Goal: Task Accomplishment & Management: Manage account settings

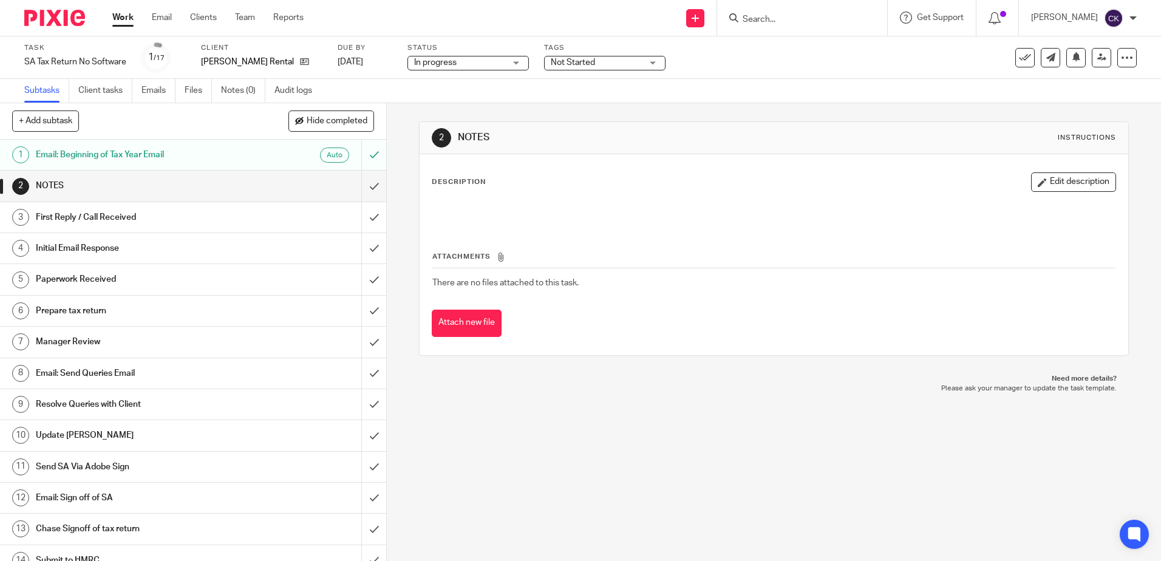
click at [125, 19] on link "Work" at bounding box center [122, 18] width 21 height 12
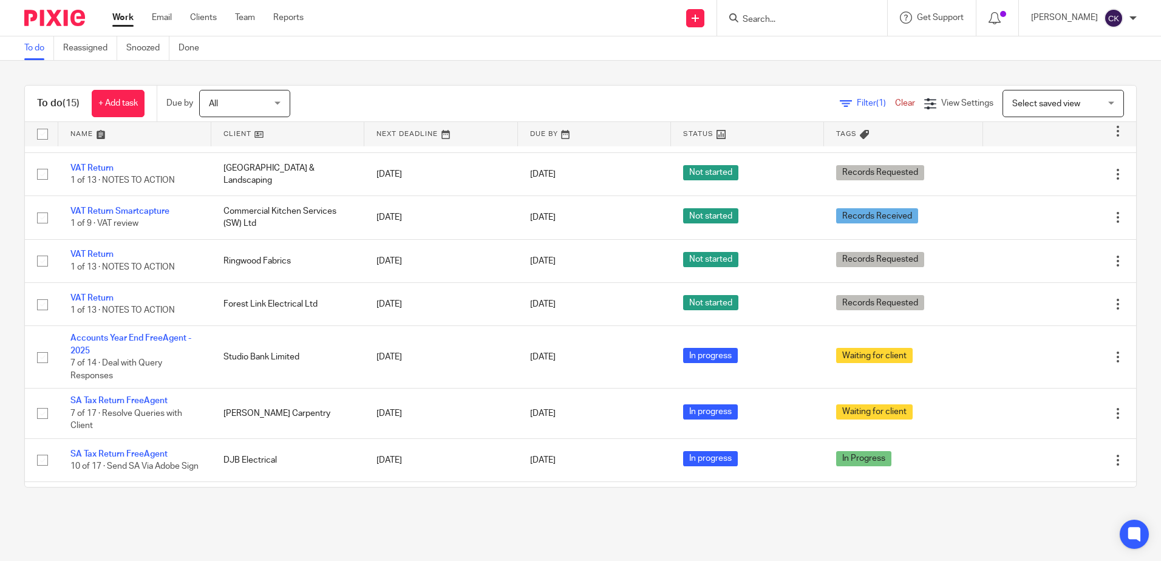
scroll to position [243, 0]
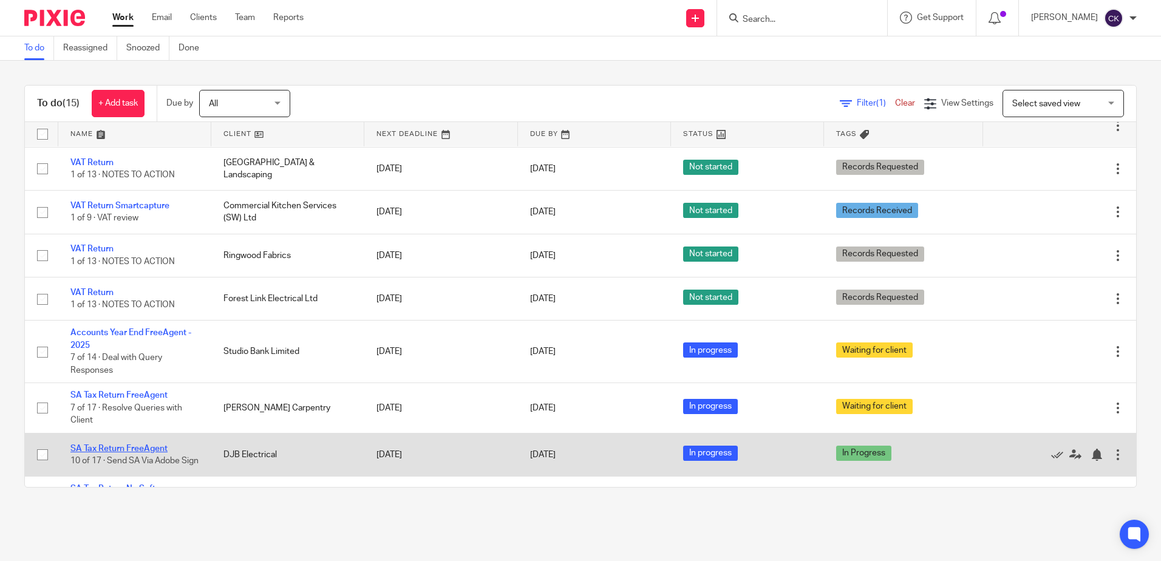
click at [116, 445] on link "SA Tax Return FreeAgent" at bounding box center [118, 449] width 97 height 9
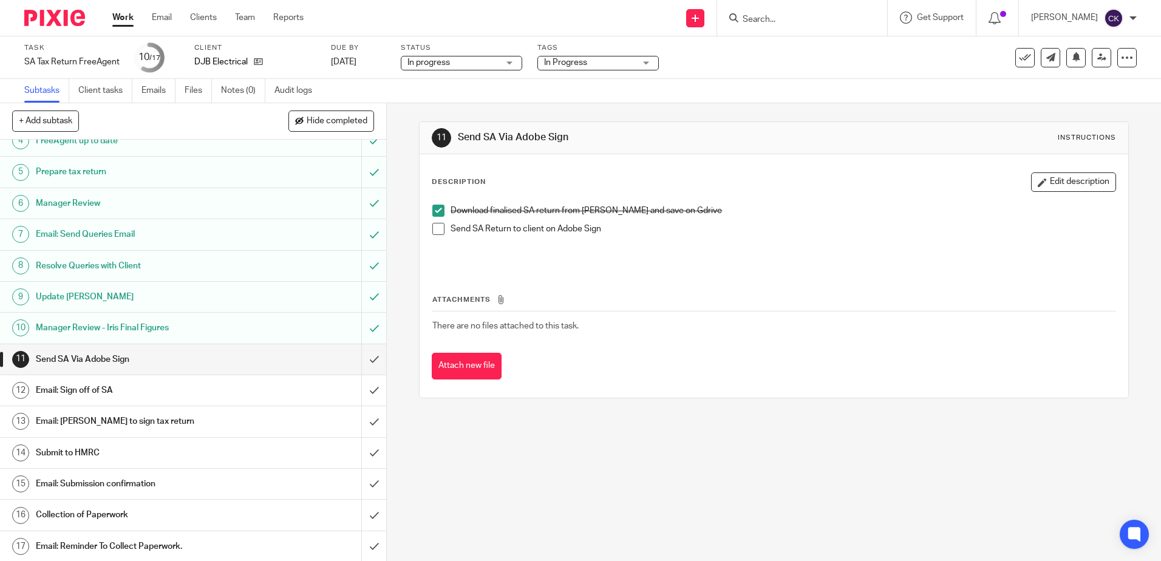
scroll to position [109, 0]
click at [209, 361] on h1 "Send SA Via Adobe Sign" at bounding box center [140, 358] width 209 height 18
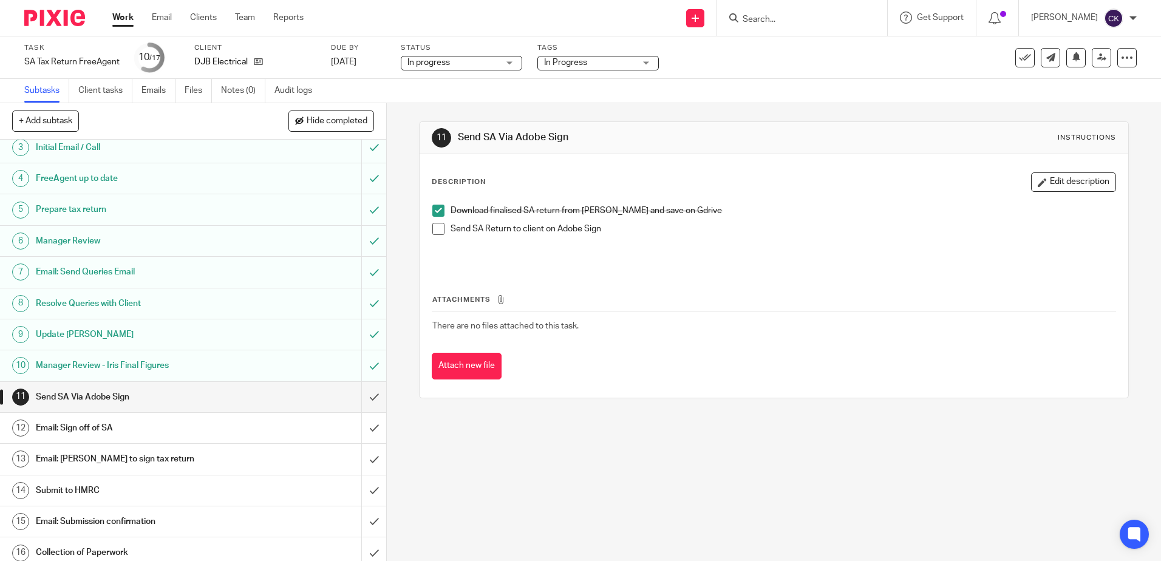
scroll to position [109, 0]
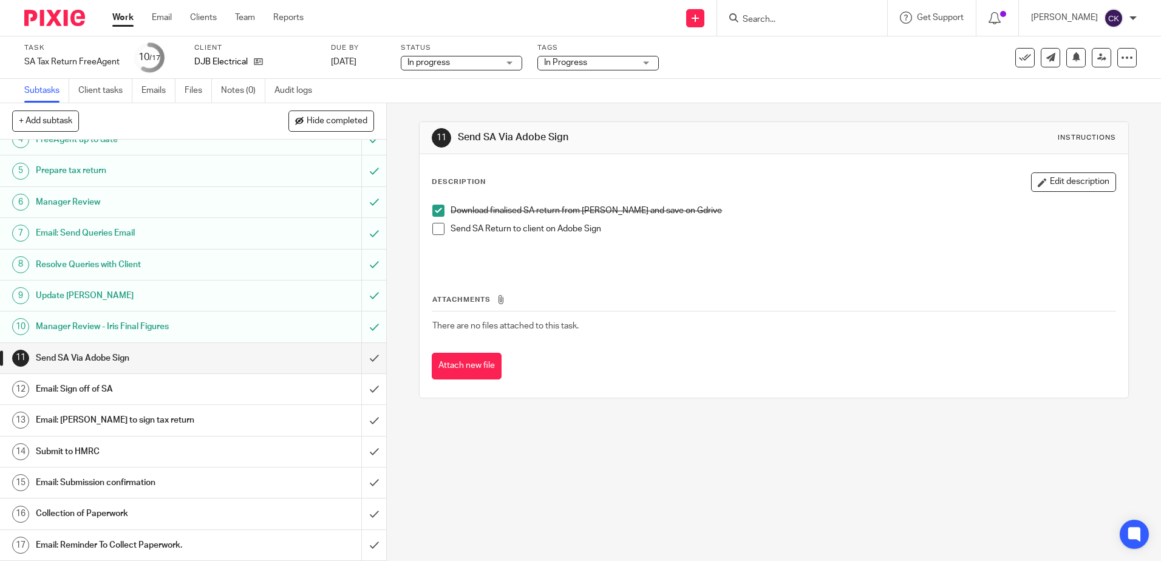
click at [221, 357] on h1 "Send SA Via Adobe Sign" at bounding box center [140, 358] width 209 height 18
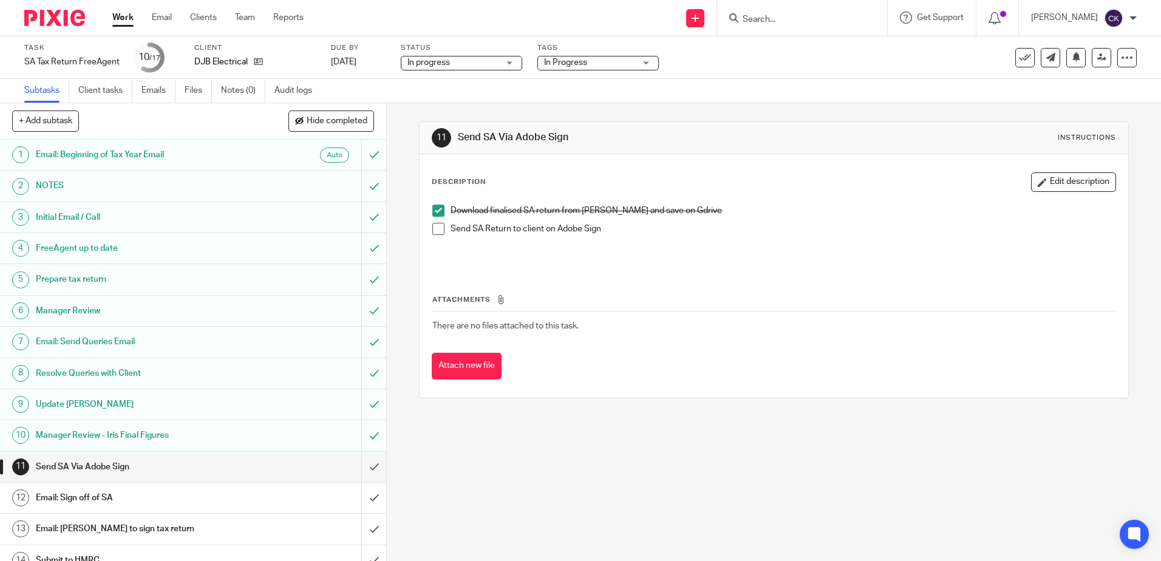
click at [432, 227] on span at bounding box center [438, 229] width 12 height 12
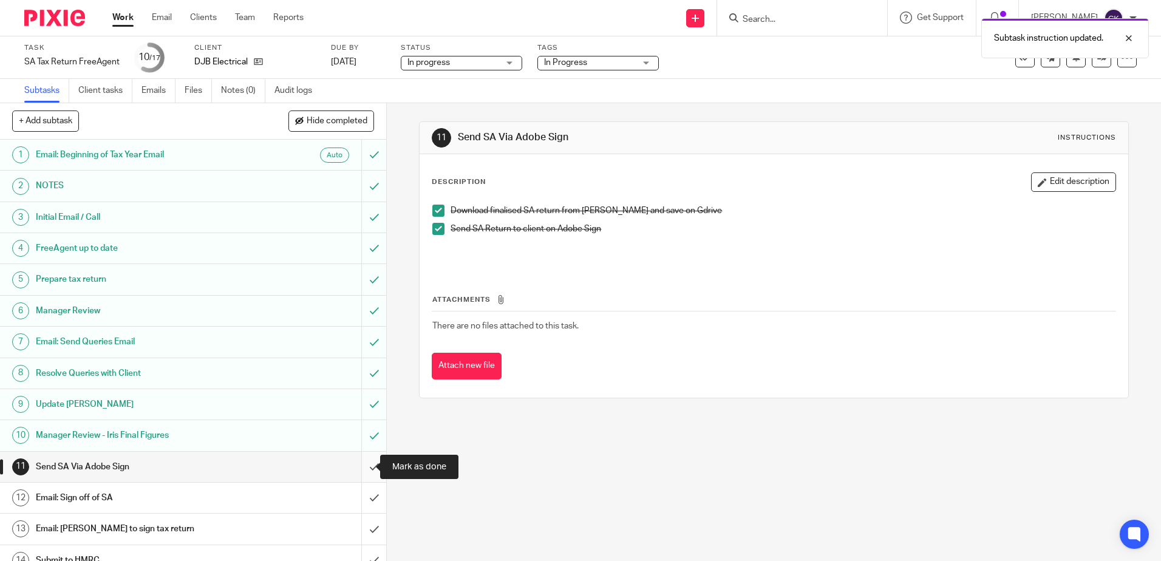
drag, startPoint x: 361, startPoint y: 465, endPoint x: 333, endPoint y: 433, distance: 42.6
click at [361, 465] on input "submit" at bounding box center [193, 467] width 386 height 30
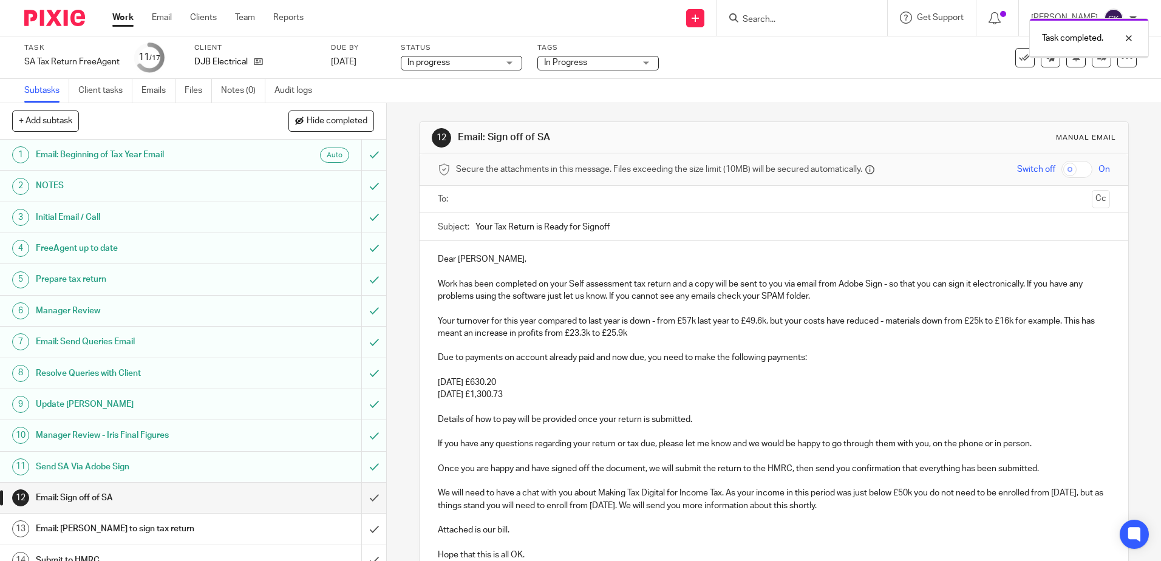
scroll to position [109, 0]
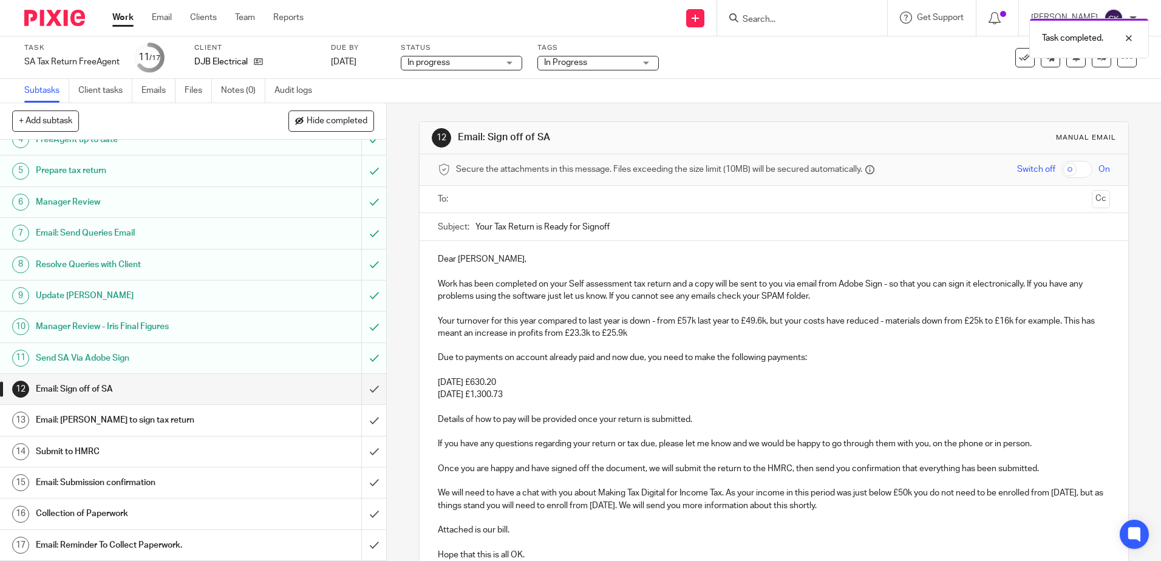
click at [177, 387] on h1 "Email: Sign off of SA" at bounding box center [140, 389] width 209 height 18
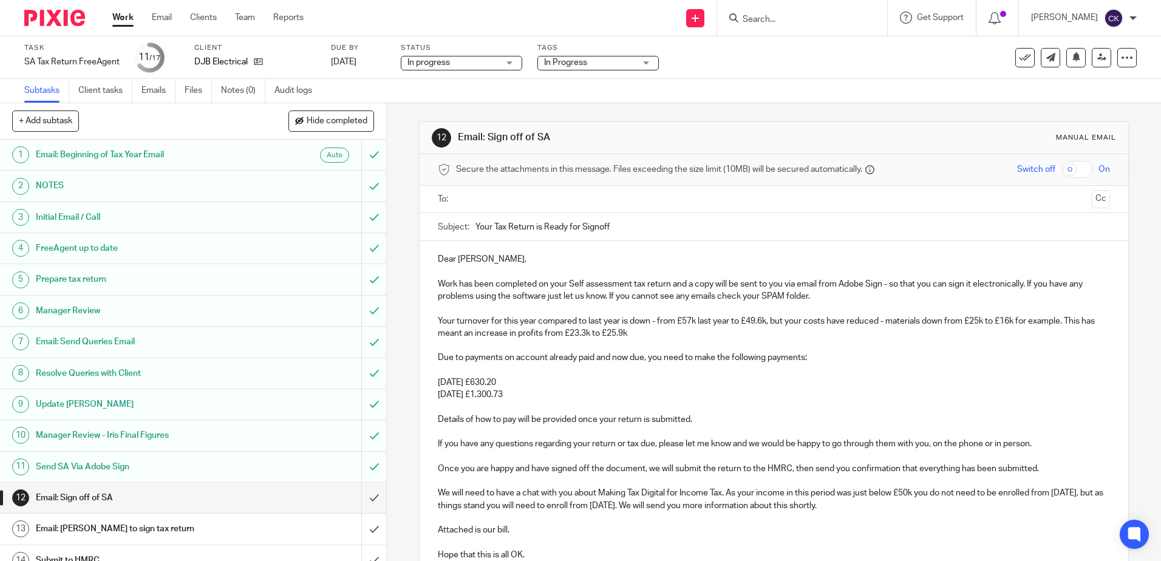
click at [469, 202] on input "text" at bounding box center [773, 200] width 626 height 14
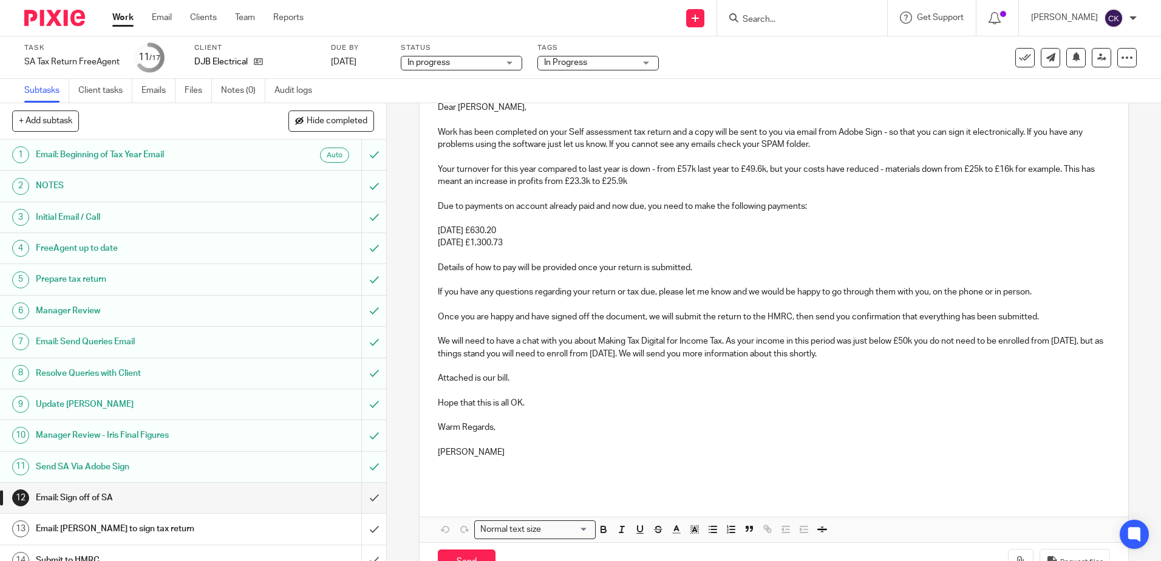
scroll to position [182, 0]
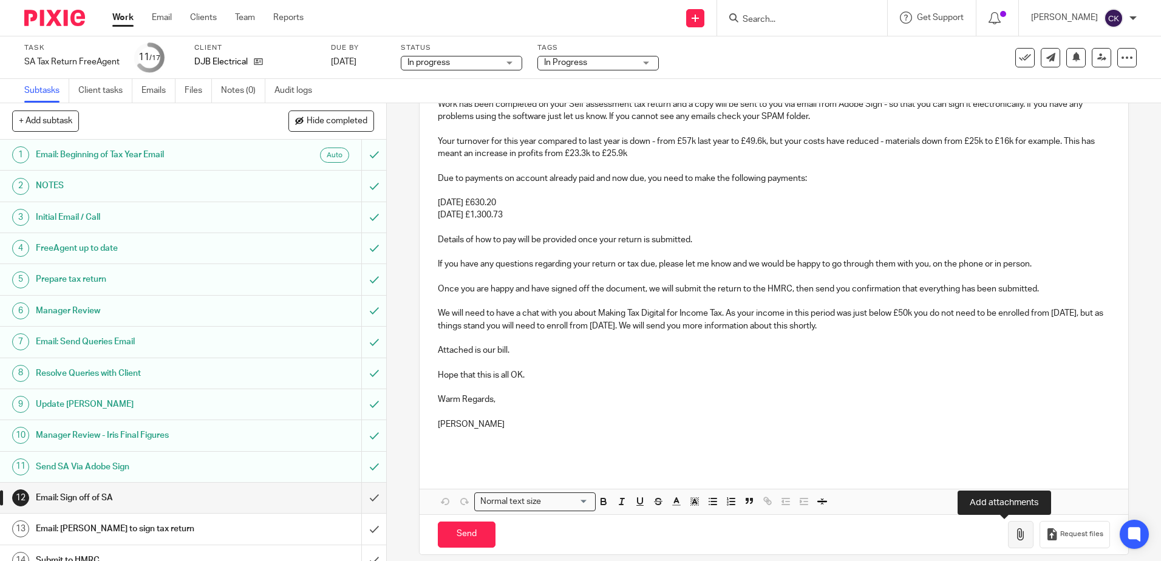
click at [1015, 531] on icon "button" at bounding box center [1021, 534] width 12 height 12
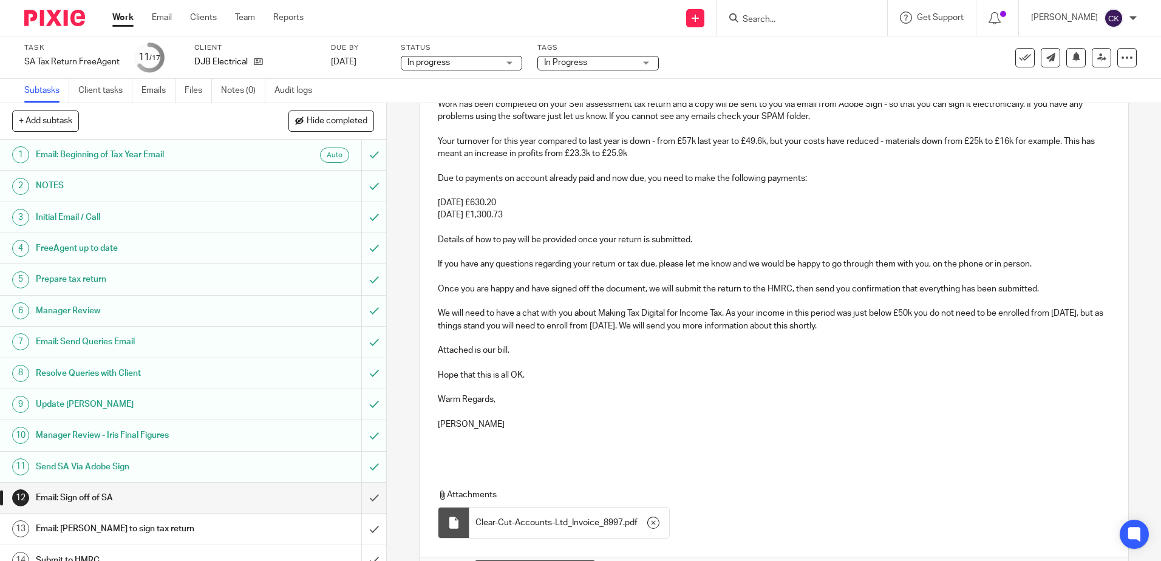
scroll to position [262, 0]
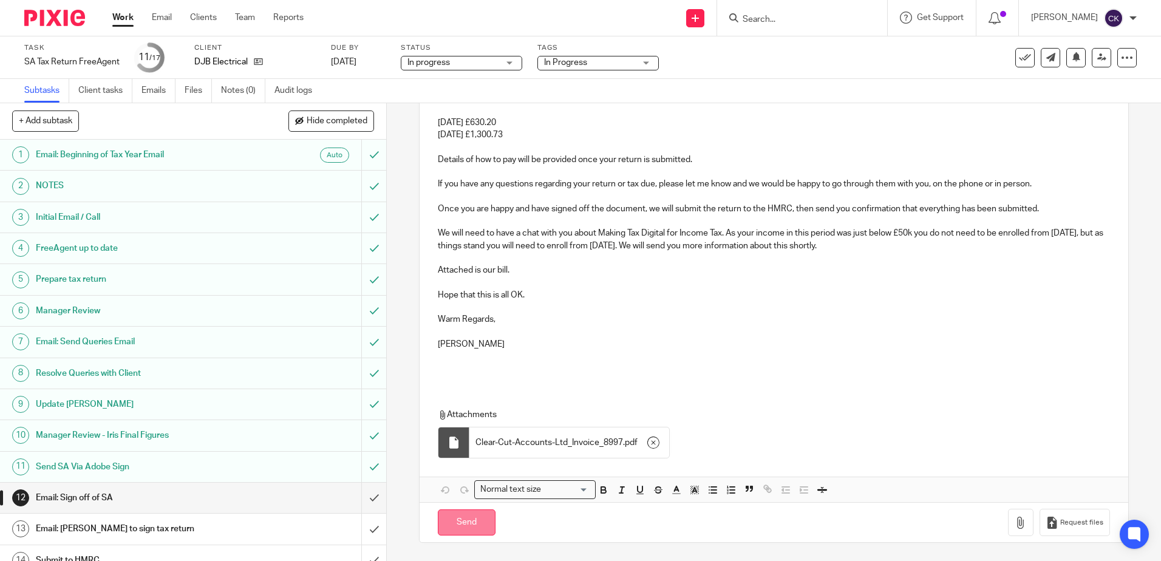
click at [452, 526] on input "Send" at bounding box center [467, 523] width 58 height 26
type input "Sent"
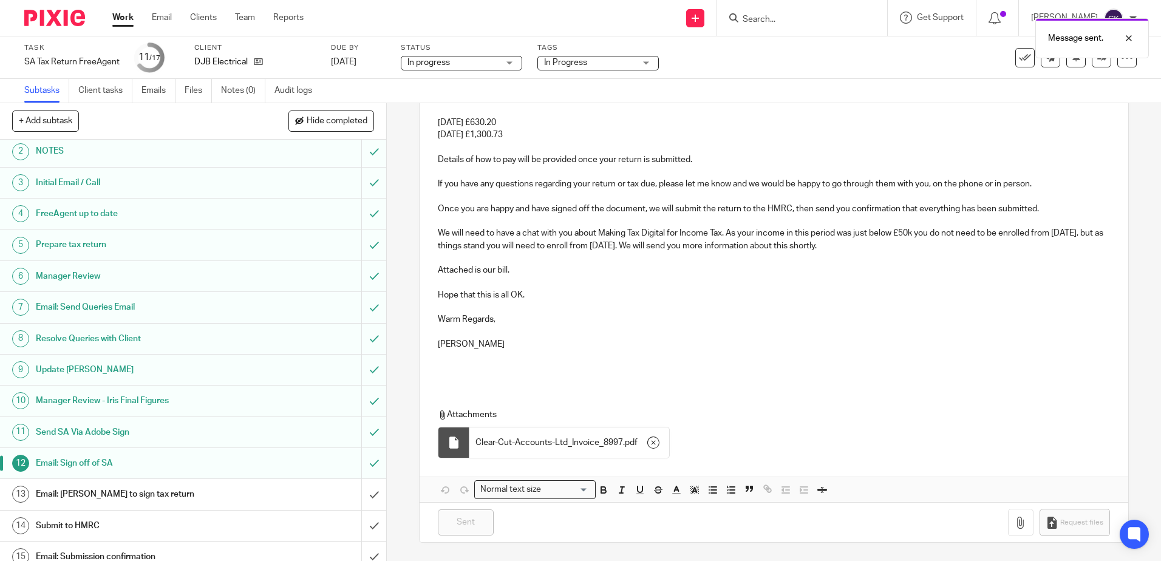
scroll to position [109, 0]
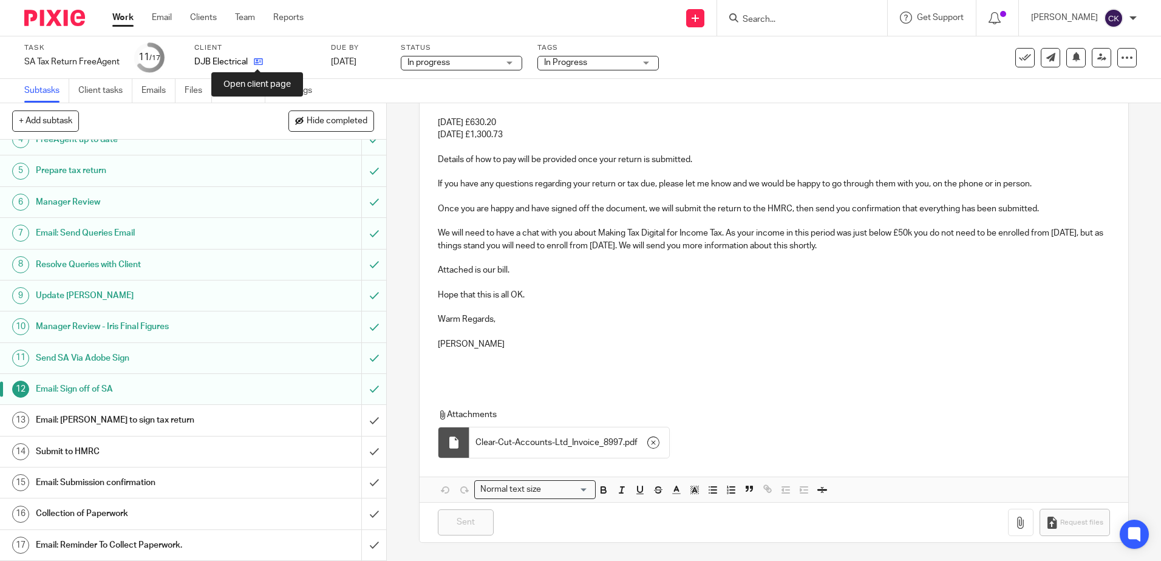
click at [254, 61] on icon at bounding box center [258, 61] width 9 height 9
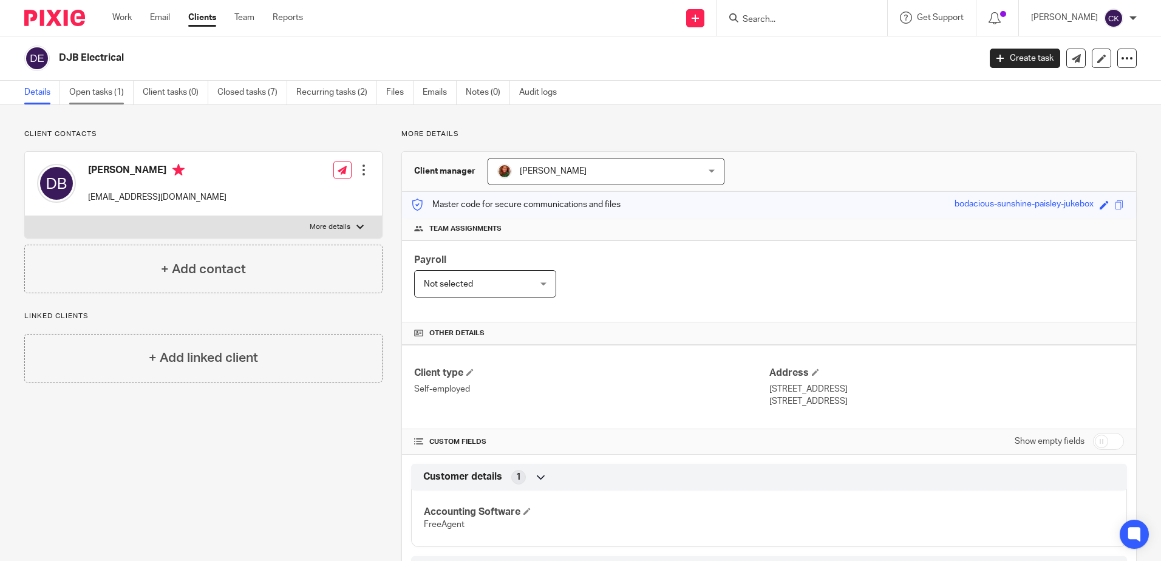
click at [94, 90] on link "Open tasks (1)" at bounding box center [101, 93] width 64 height 24
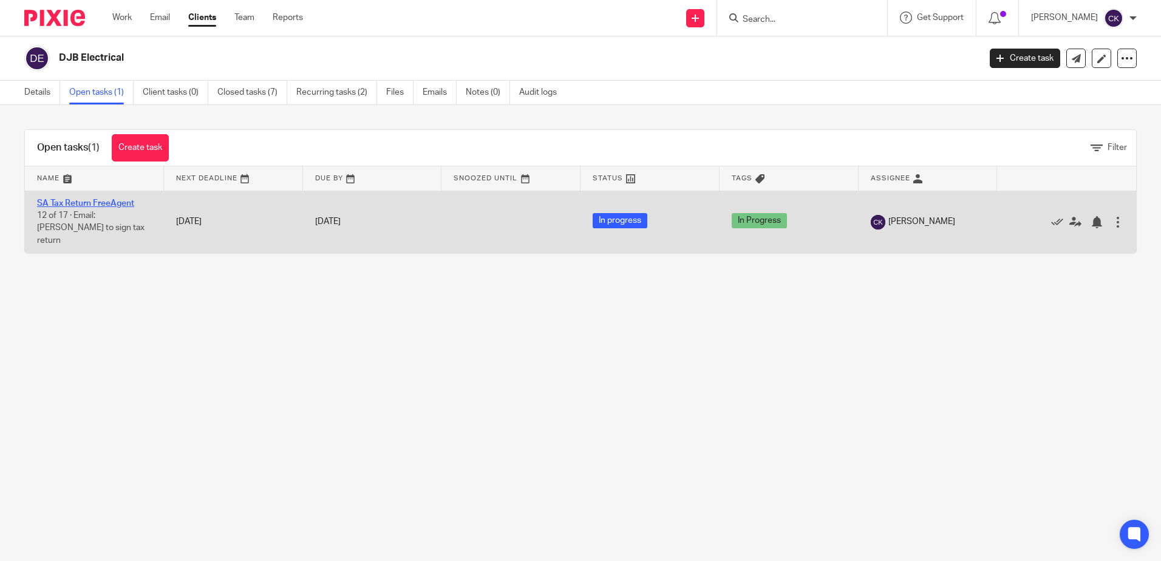
click at [92, 200] on link "SA Tax Return FreeAgent" at bounding box center [85, 203] width 97 height 9
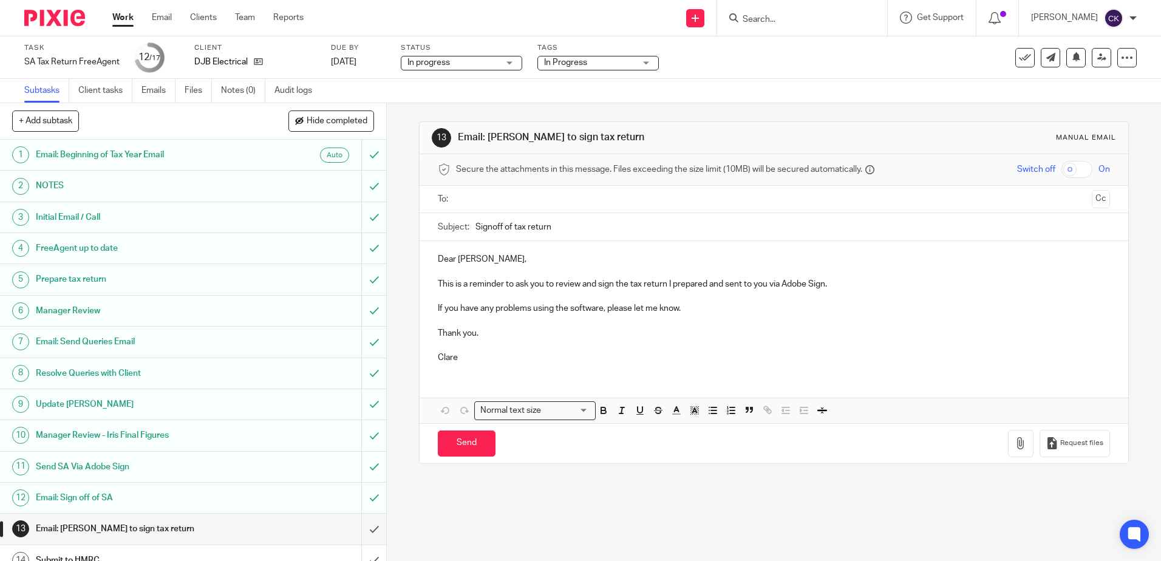
click at [650, 66] on div "In Progress" at bounding box center [598, 63] width 121 height 15
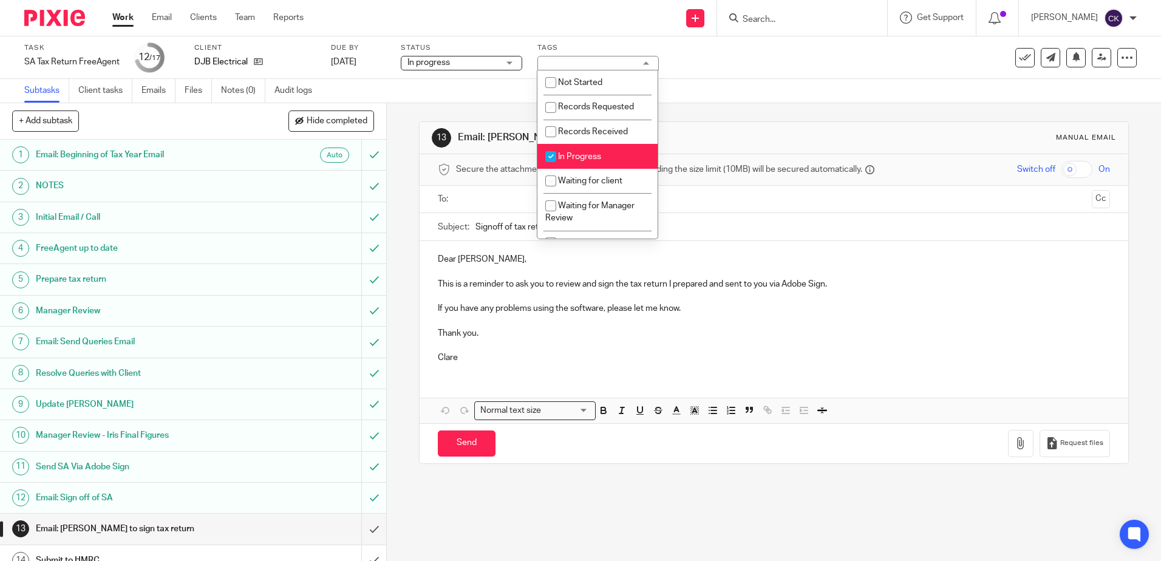
click at [553, 154] on input "checkbox" at bounding box center [550, 156] width 23 height 23
checkbox input "false"
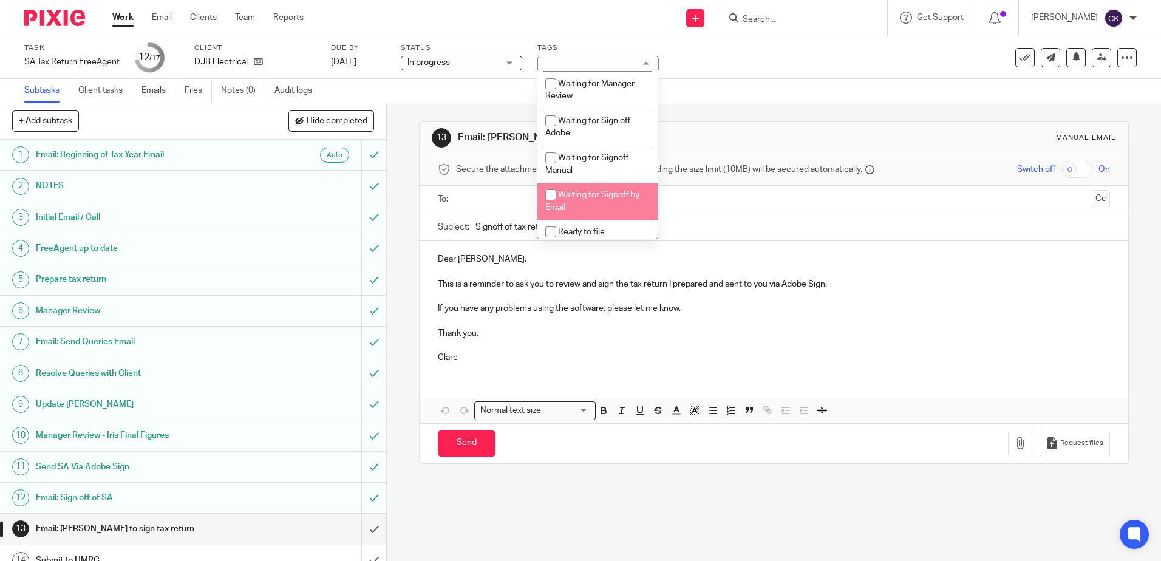
scroll to position [121, 0]
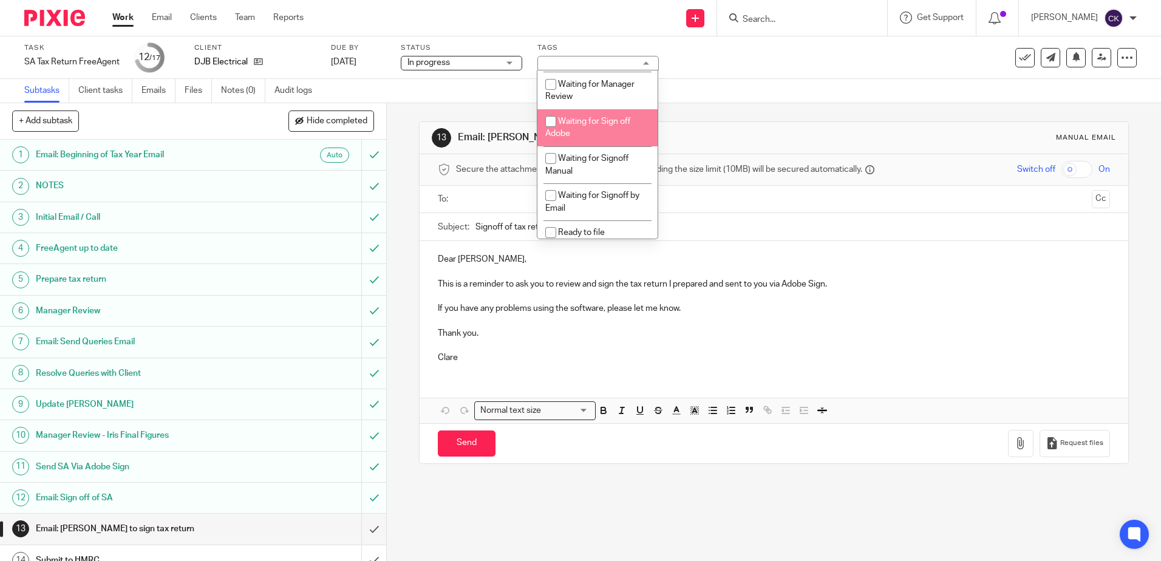
click at [549, 121] on input "checkbox" at bounding box center [550, 121] width 23 height 23
checkbox input "true"
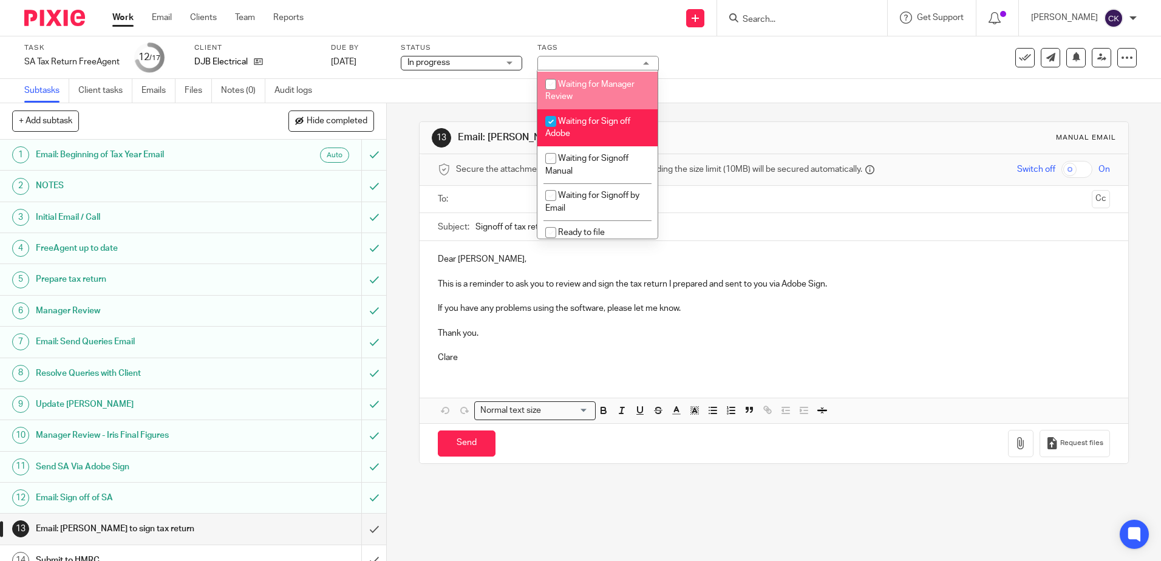
click at [680, 58] on div "Task SA Tax Return FreeAgent Save SA Tax Return FreeAgent 12 /17 Client DJB Ele…" at bounding box center [487, 57] width 927 height 29
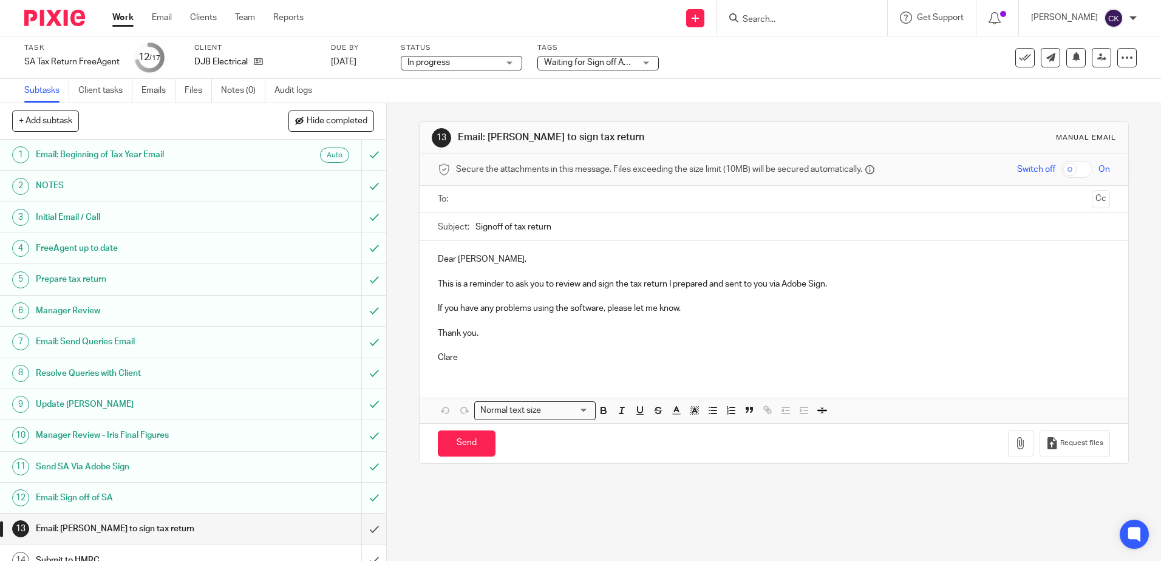
click at [128, 24] on link "Work" at bounding box center [122, 18] width 21 height 12
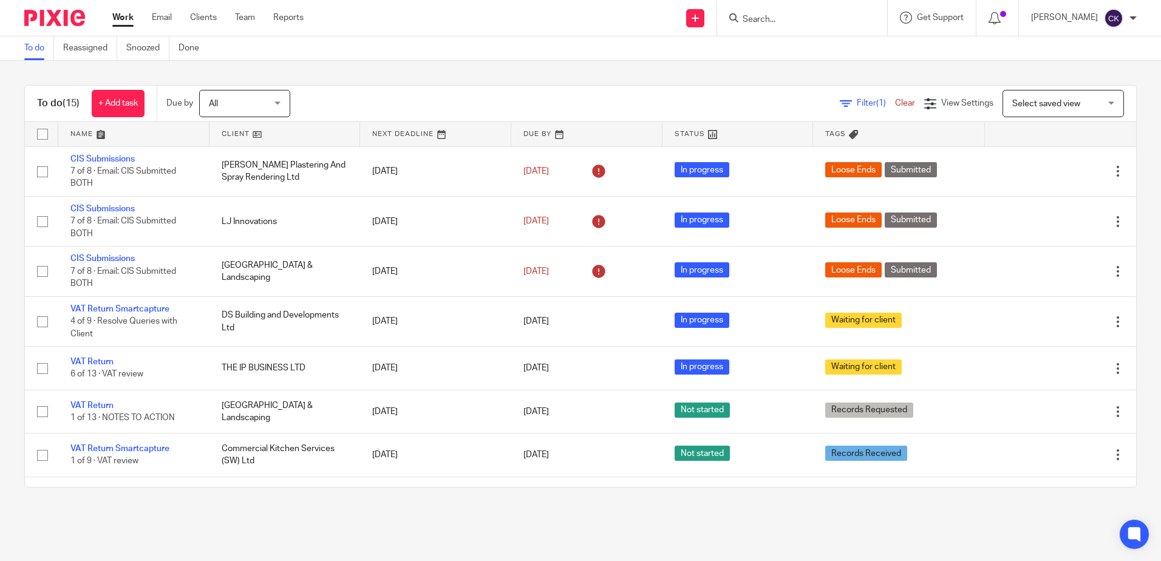
click at [795, 22] on input "Search" at bounding box center [796, 20] width 109 height 11
type input "yule"
click at [807, 50] on link at bounding box center [848, 52] width 219 height 28
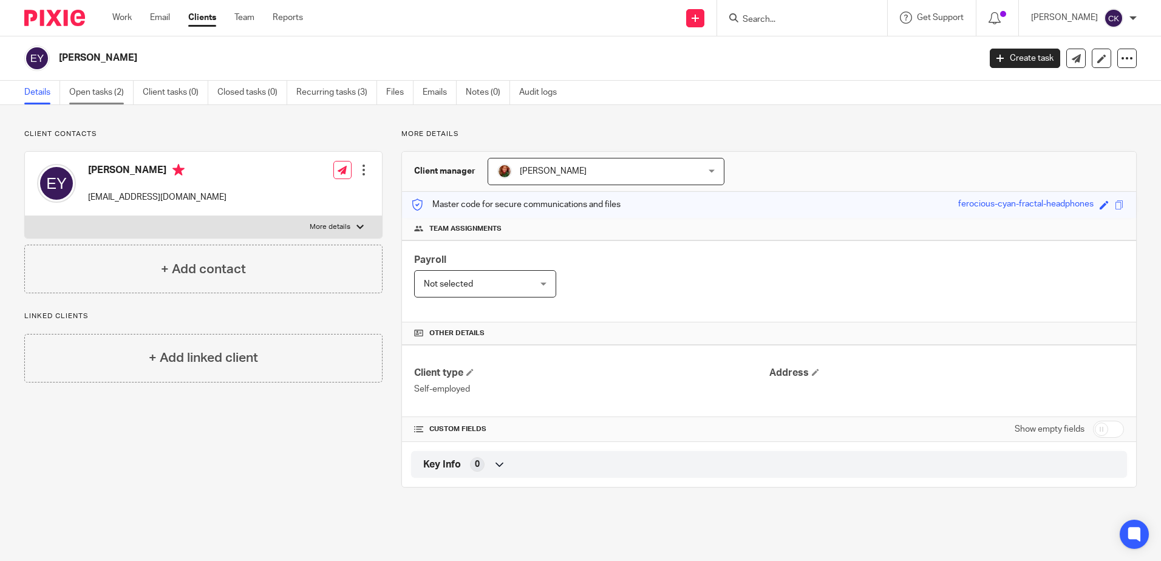
click at [84, 90] on link "Open tasks (2)" at bounding box center [101, 93] width 64 height 24
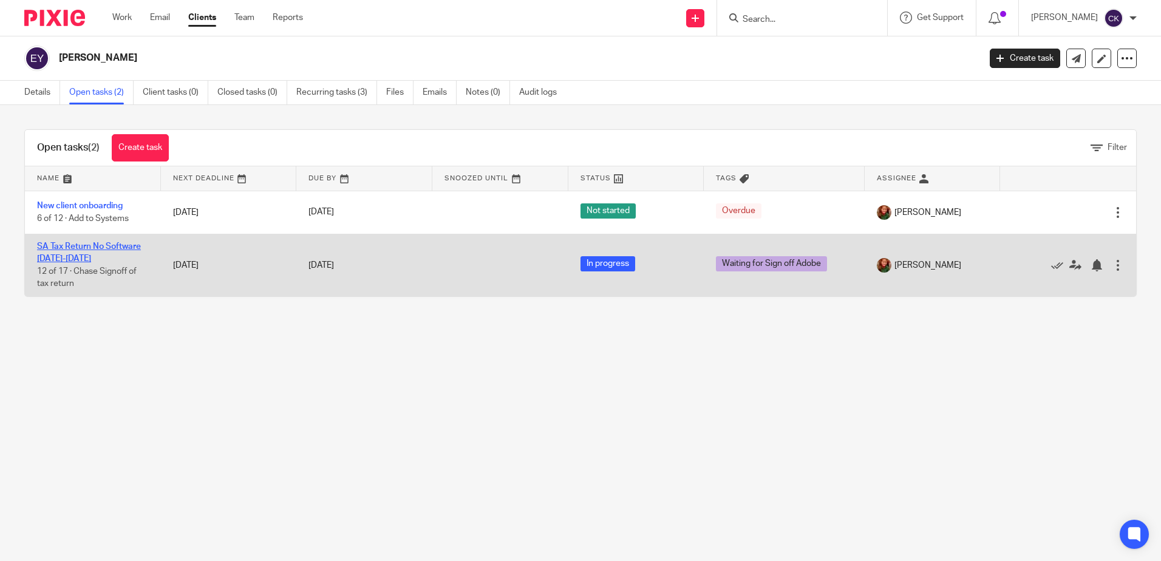
click at [67, 245] on link "SA Tax Return No Software 2021-2025" at bounding box center [89, 252] width 104 height 21
